Goal: Feedback & Contribution: Contribute content

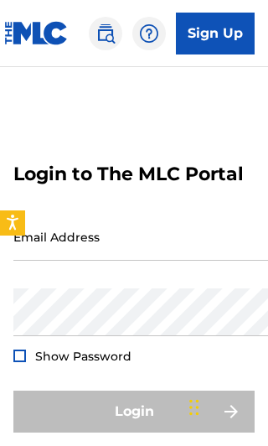
click at [164, 251] on input "Email Address" at bounding box center [154, 237] width 283 height 48
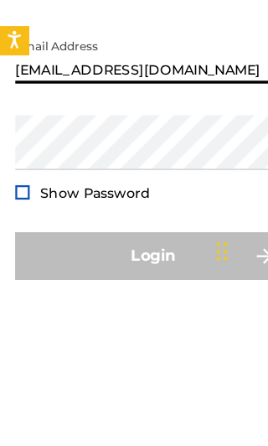
type input "[EMAIL_ADDRESS][DOMAIN_NAME]"
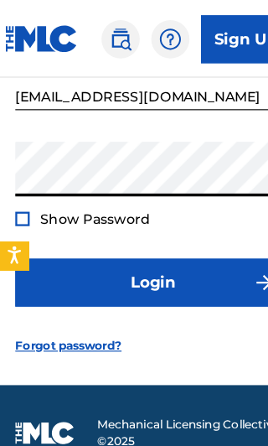
scroll to position [164, 0]
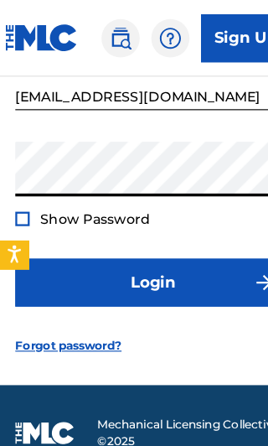
click at [150, 243] on button "Login" at bounding box center [133, 247] width 241 height 42
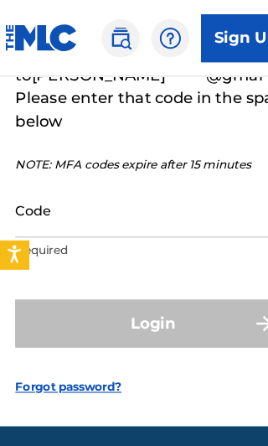
scroll to position [175, 0]
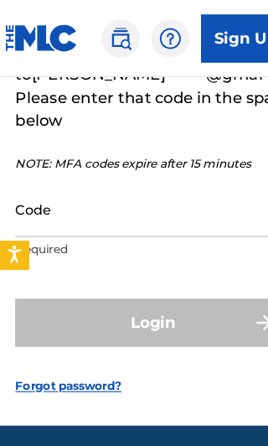
click at [138, 198] on input "Code" at bounding box center [154, 183] width 283 height 48
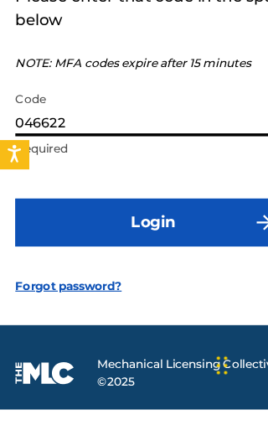
type input "046622"
click at [203, 153] on form "Confirm Email MFA We have emailed a code to [PERSON_NAME]*******@gmai***** Plea…" at bounding box center [133, 153] width 241 height 438
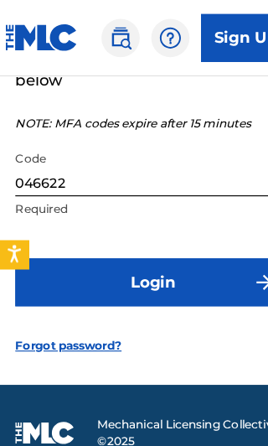
click at [158, 247] on button "Login" at bounding box center [133, 247] width 241 height 42
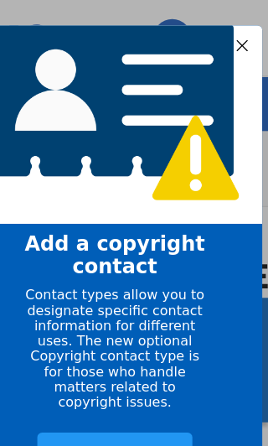
scroll to position [20, 0]
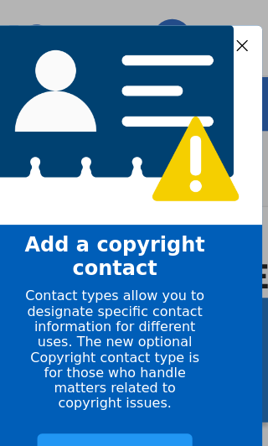
click at [115, 387] on div "Add contact now" at bounding box center [96, 397] width 136 height 36
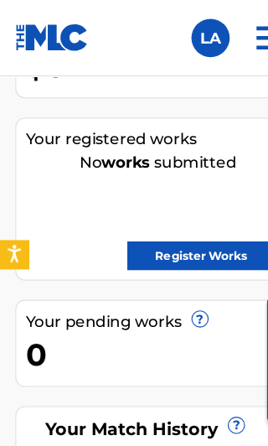
scroll to position [406, 0]
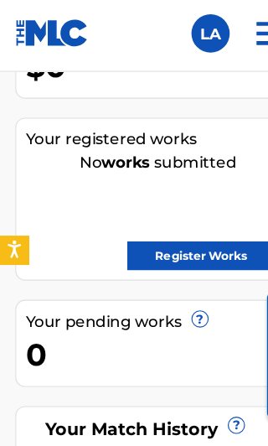
click at [176, 224] on link "Register Works" at bounding box center [175, 227] width 129 height 25
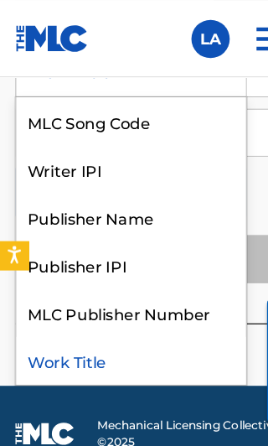
scroll to position [42, 0]
click at [86, 323] on div "Work Title" at bounding box center [114, 315] width 201 height 42
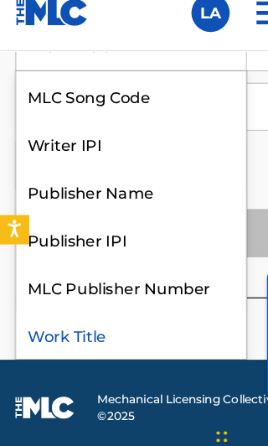
scroll to position [37, 0]
click at [98, 300] on div "Work Title" at bounding box center [114, 315] width 201 height 42
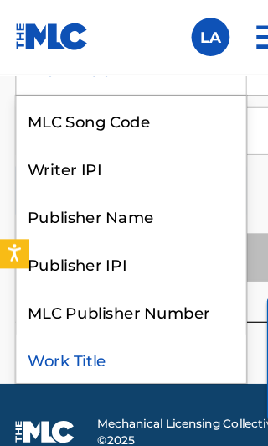
scroll to position [714, 0]
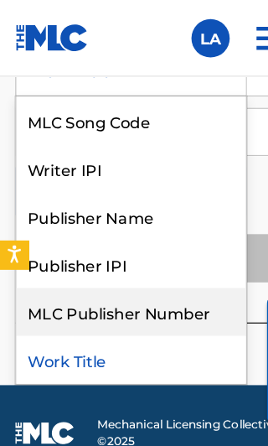
click at [139, 282] on div "MLC Publisher Number" at bounding box center [114, 273] width 201 height 42
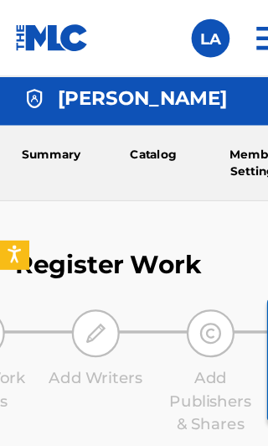
scroll to position [0, 0]
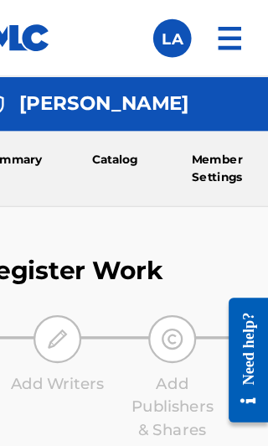
click at [198, 150] on link "Member Settings" at bounding box center [224, 147] width 90 height 65
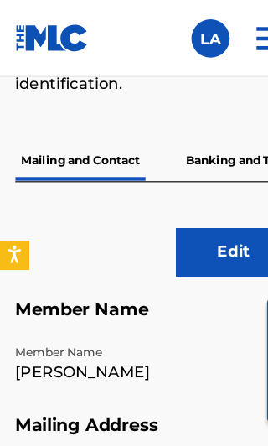
scroll to position [500, 0]
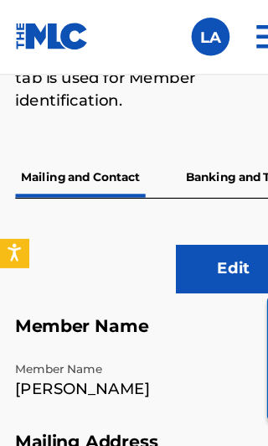
click at [197, 166] on p "Banking and Tax" at bounding box center [206, 156] width 96 height 35
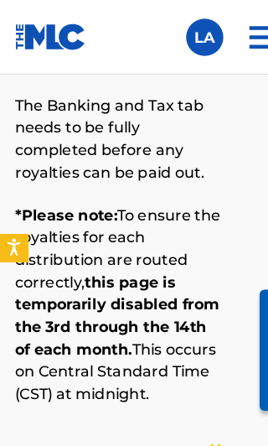
scroll to position [386, 0]
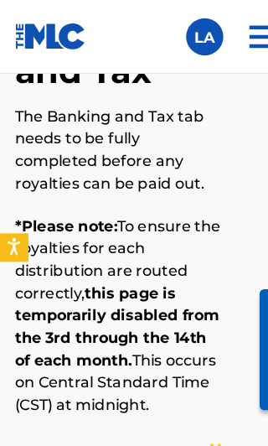
click at [236, 38] on img at bounding box center [235, 33] width 40 height 40
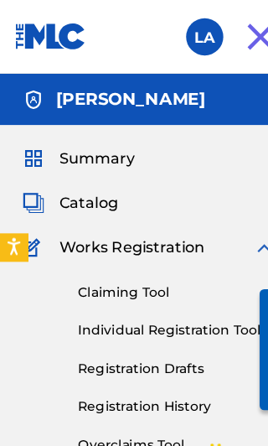
click at [230, 33] on img at bounding box center [235, 33] width 40 height 40
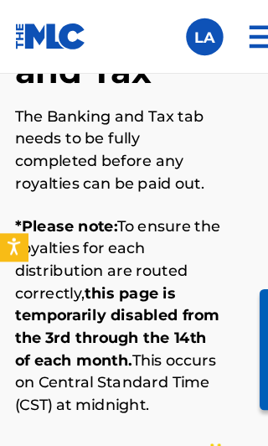
click at [233, 39] on img at bounding box center [235, 33] width 40 height 40
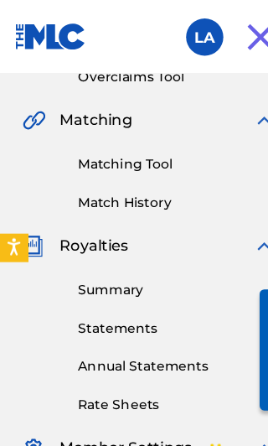
scroll to position [0, 0]
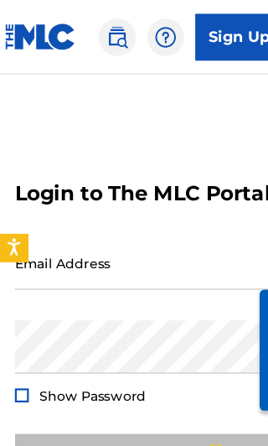
click at [53, 251] on input "Email Address" at bounding box center [154, 237] width 283 height 48
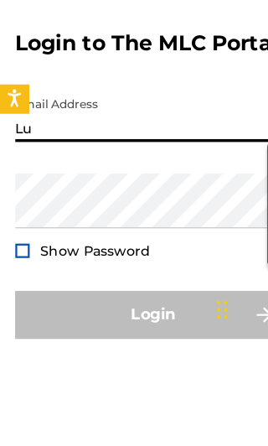
type input "[EMAIL_ADDRESS][DOMAIN_NAME]"
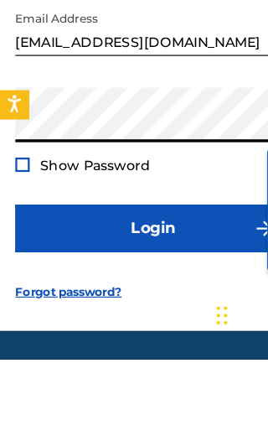
scroll to position [156, 0]
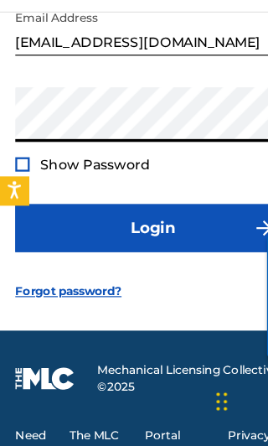
click at [173, 235] on button "Login" at bounding box center [133, 256] width 241 height 42
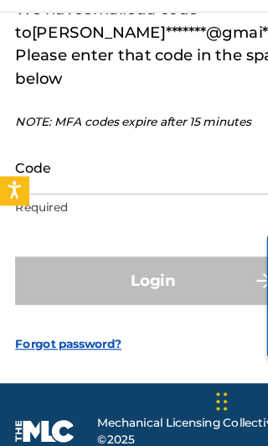
click at [132, 179] on input "Code" at bounding box center [154, 203] width 283 height 48
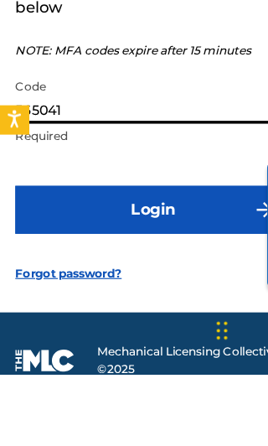
scroll to position [218, 0]
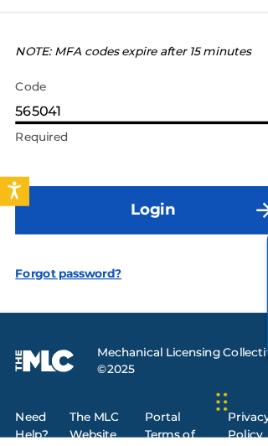
type input "565041"
click at [168, 219] on button "Login" at bounding box center [133, 240] width 241 height 42
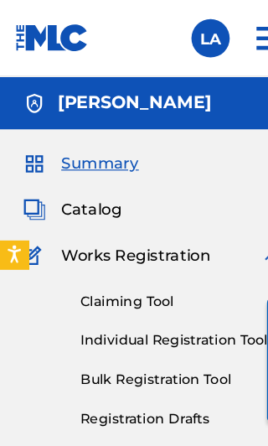
click at [74, 188] on span "Catalog" at bounding box center [80, 183] width 53 height 20
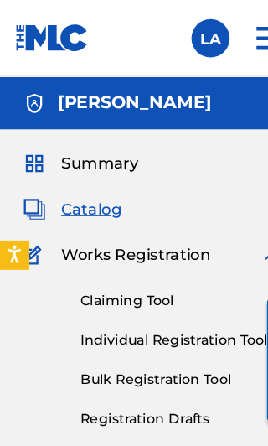
click at [83, 226] on span "Works Registration" at bounding box center [119, 224] width 131 height 20
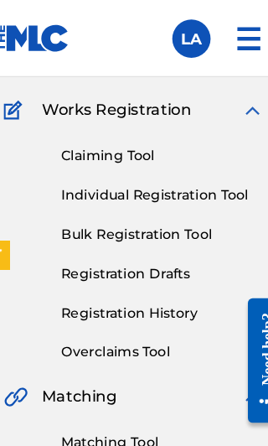
scroll to position [127, 0]
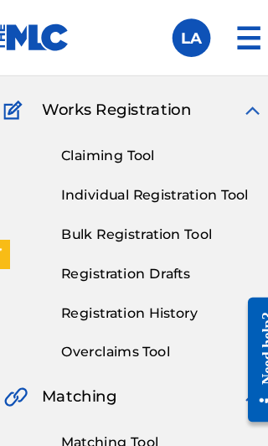
click at [186, 175] on link "Individual Registration Tool" at bounding box center [159, 172] width 178 height 18
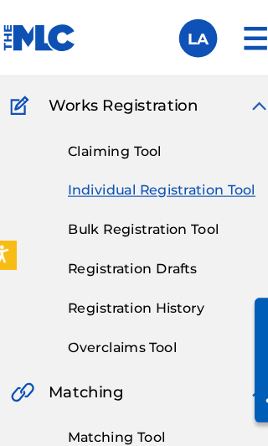
scroll to position [132, 0]
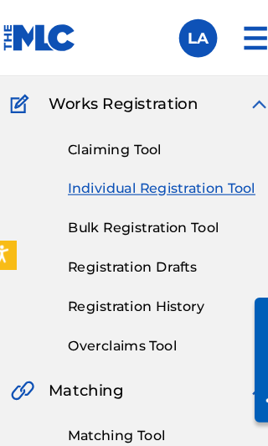
click at [167, 169] on link "Individual Registration Tool" at bounding box center [159, 166] width 178 height 18
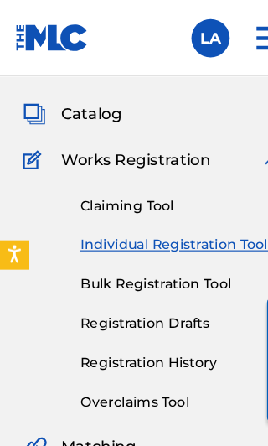
scroll to position [83, 0]
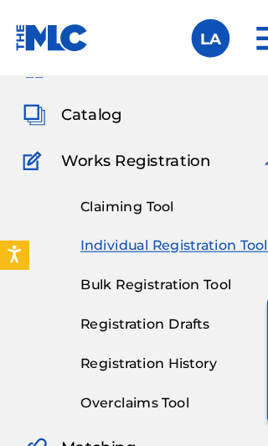
click at [187, 217] on link "Individual Registration Tool" at bounding box center [159, 215] width 178 height 18
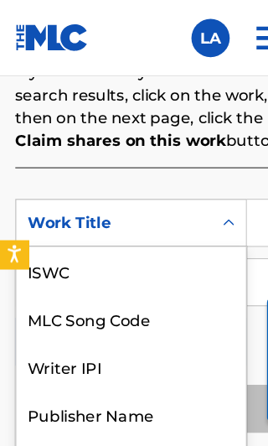
scroll to position [42, 0]
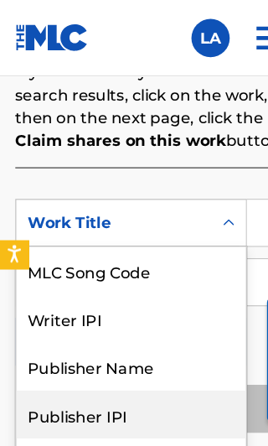
click at [108, 362] on div "Publisher IPI" at bounding box center [114, 363] width 201 height 42
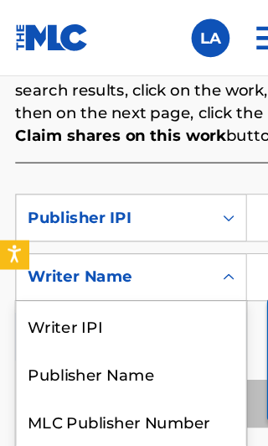
scroll to position [5, 0]
click at [90, 416] on div "Writer Name" at bounding box center [114, 410] width 201 height 42
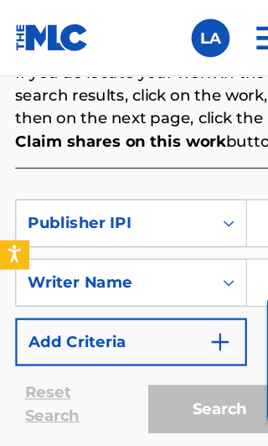
scroll to position [0, 0]
click at [195, 302] on img "Search Form" at bounding box center [193, 299] width 20 height 20
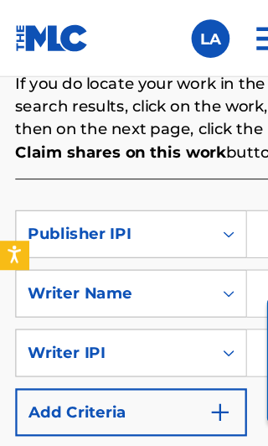
scroll to position [1396, 0]
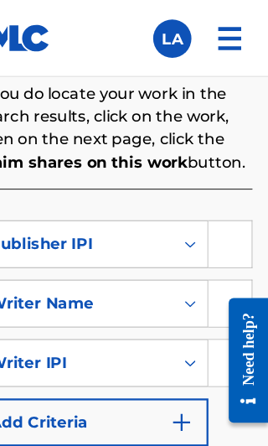
click at [216, 215] on input "Search Form" at bounding box center [235, 214] width 38 height 40
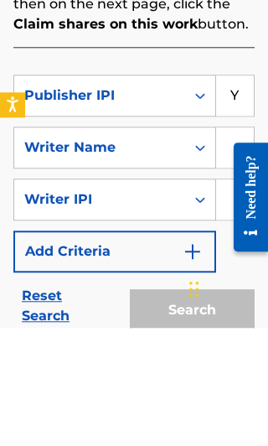
type input "Y"
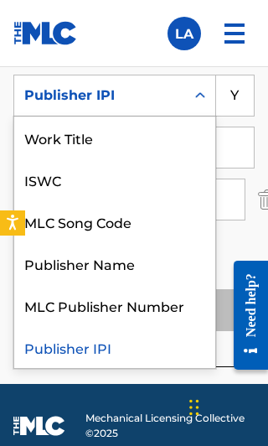
click at [92, 351] on div "Publisher IPI" at bounding box center [114, 347] width 201 height 42
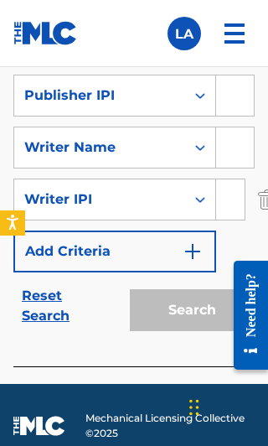
click at [239, 103] on input "Search Form" at bounding box center [235, 95] width 38 height 40
click at [127, 33] on nav "Member Hub LA LA Luis Ayala luisranking@gmail.com Notification Preferences Prof…" at bounding box center [134, 33] width 268 height 67
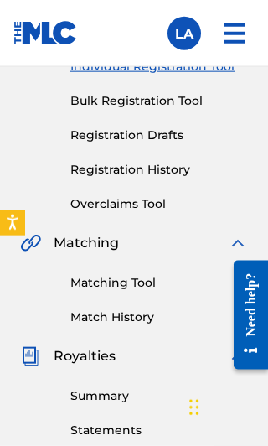
scroll to position [229, 0]
